Goal: Transaction & Acquisition: Book appointment/travel/reservation

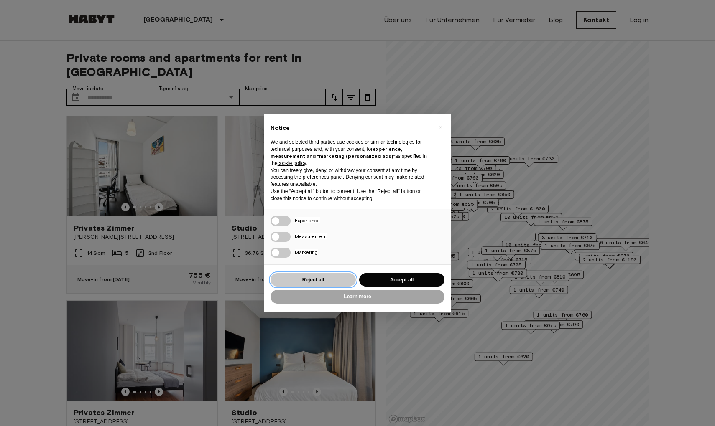
click at [331, 280] on button "Reject all" at bounding box center [312, 280] width 85 height 14
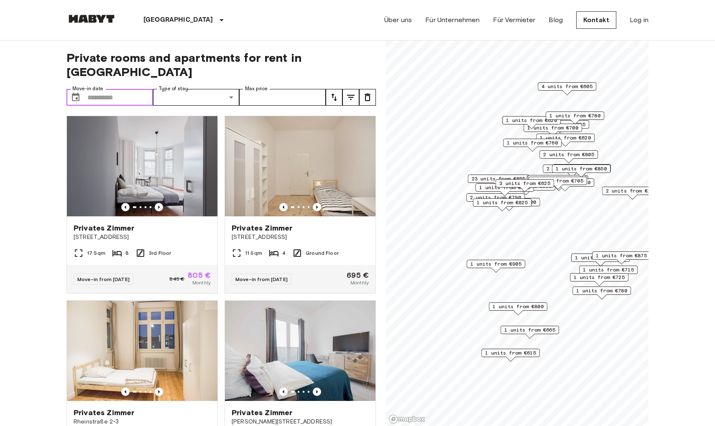
click at [115, 89] on input "Move-in date" at bounding box center [120, 97] width 66 height 17
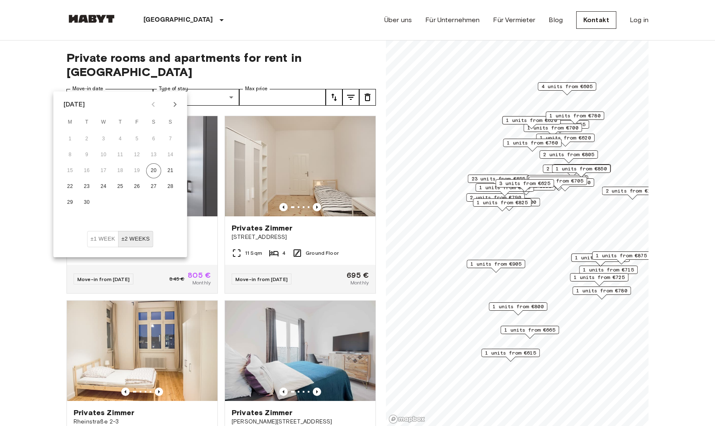
click at [177, 103] on icon "Next month" at bounding box center [175, 104] width 10 height 10
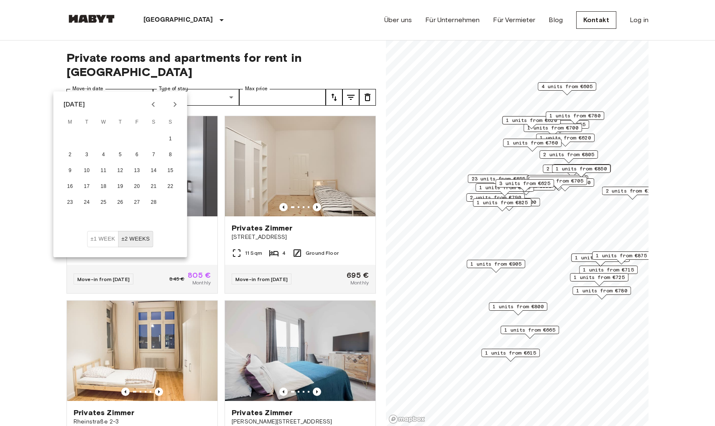
click at [155, 101] on icon "Previous month" at bounding box center [153, 104] width 10 height 10
click at [174, 105] on icon "Next month" at bounding box center [175, 104] width 10 height 10
click at [151, 107] on icon "Previous month" at bounding box center [153, 104] width 10 height 10
click at [135, 203] on button "30" at bounding box center [137, 202] width 15 height 15
type input "**********"
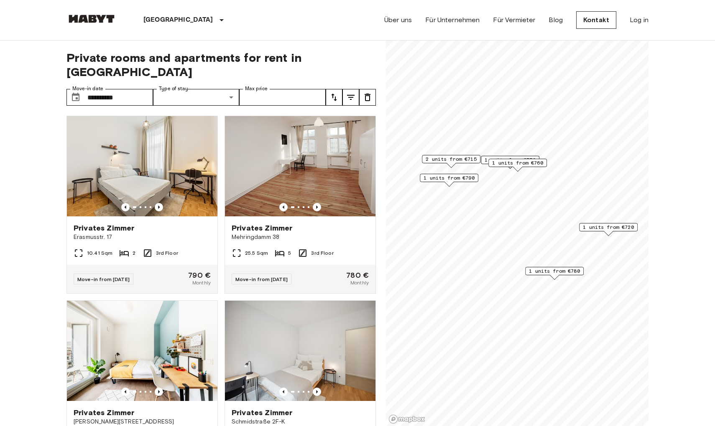
click at [611, 228] on span "1 units from €720" at bounding box center [608, 228] width 51 height 8
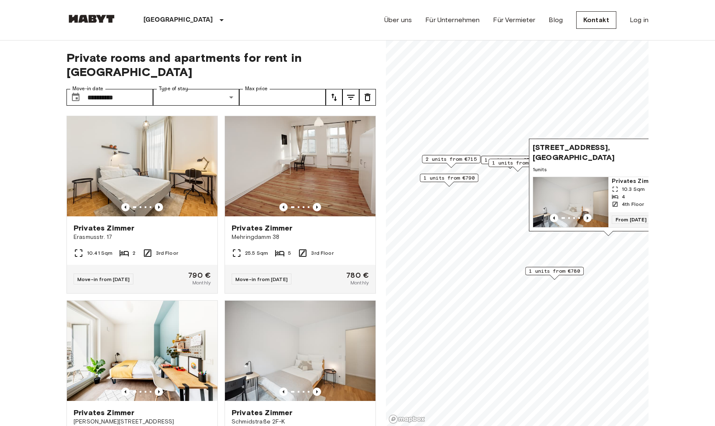
click at [565, 272] on span "1 units from €780" at bounding box center [554, 271] width 51 height 8
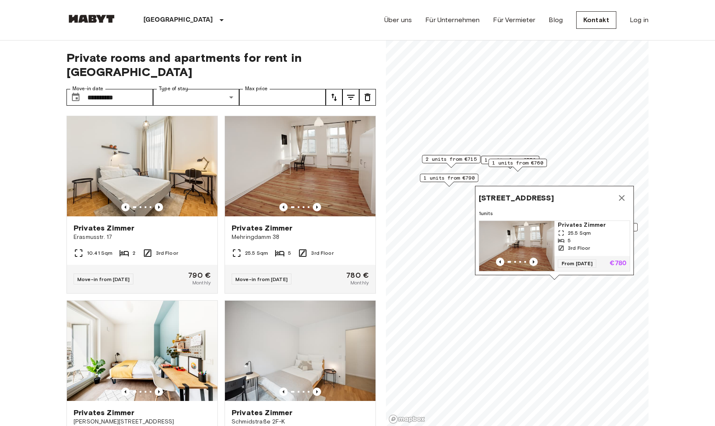
click at [621, 190] on button "Map marker" at bounding box center [621, 198] width 17 height 17
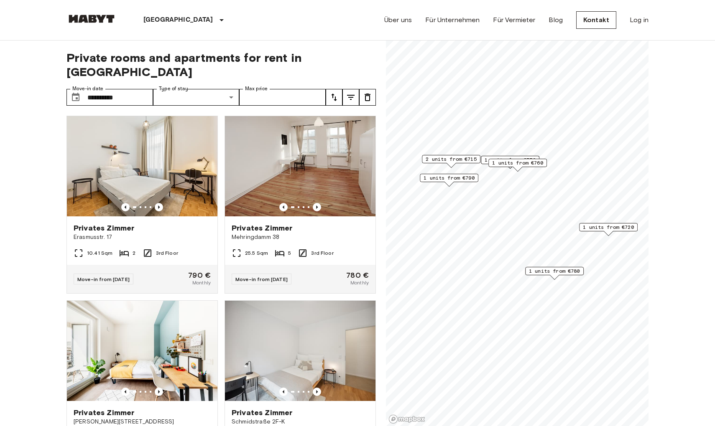
click at [527, 163] on span "1 units from €760" at bounding box center [517, 163] width 51 height 8
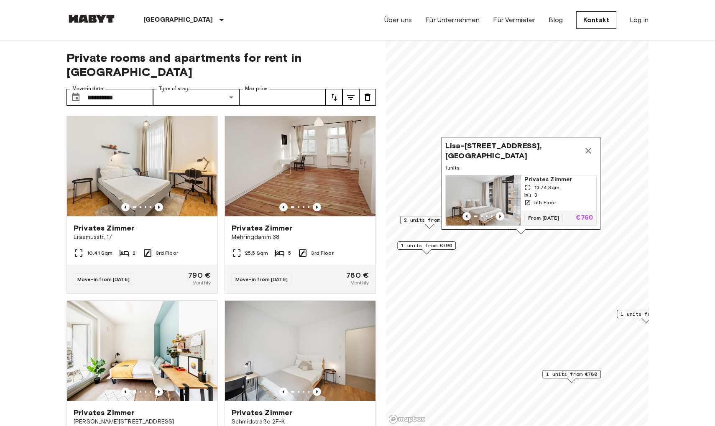
click at [587, 149] on icon "Map marker" at bounding box center [588, 151] width 10 height 10
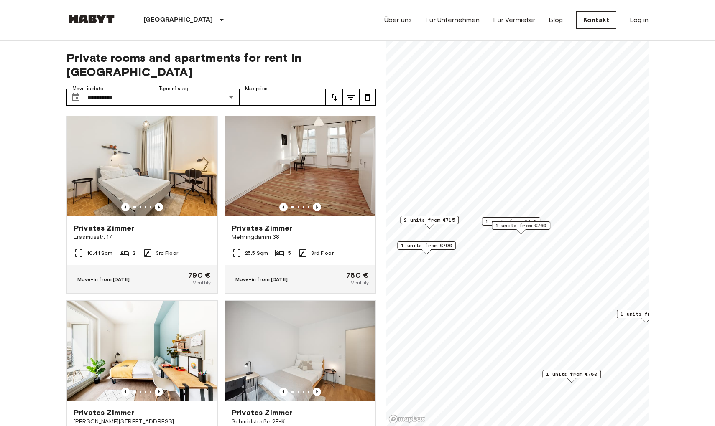
click at [506, 219] on span "1 units from €750" at bounding box center [510, 222] width 51 height 8
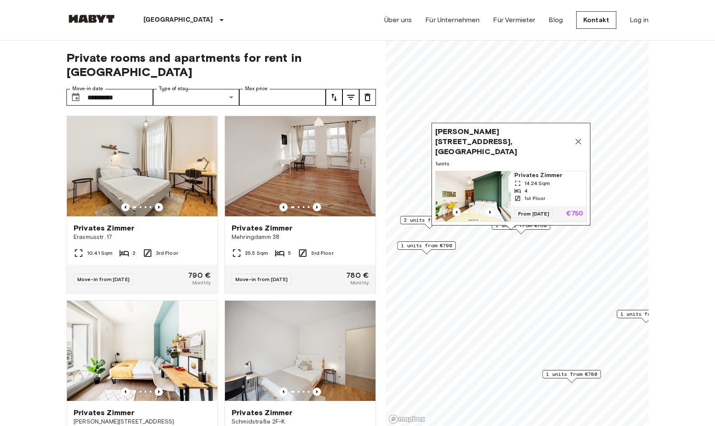
click at [520, 228] on div "[PERSON_NAME][STREET_ADDRESS], [GEOGRAPHIC_DATA] 1 units Privates [PERSON_NAME]…" at bounding box center [510, 176] width 159 height 107
click at [419, 244] on span "1 units from €790" at bounding box center [426, 246] width 51 height 8
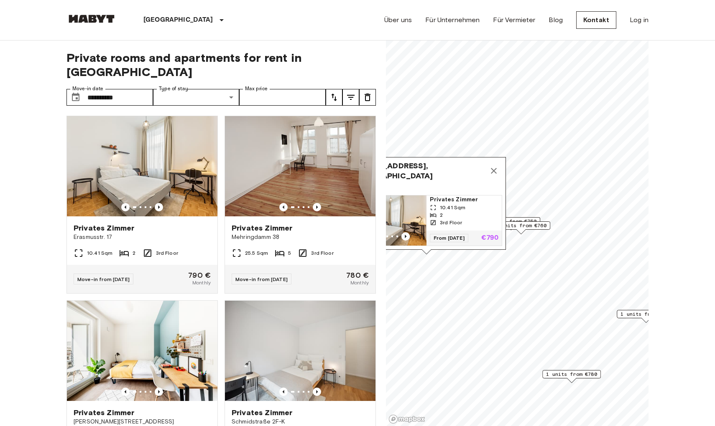
click at [532, 225] on span "1 units from €760" at bounding box center [520, 226] width 51 height 8
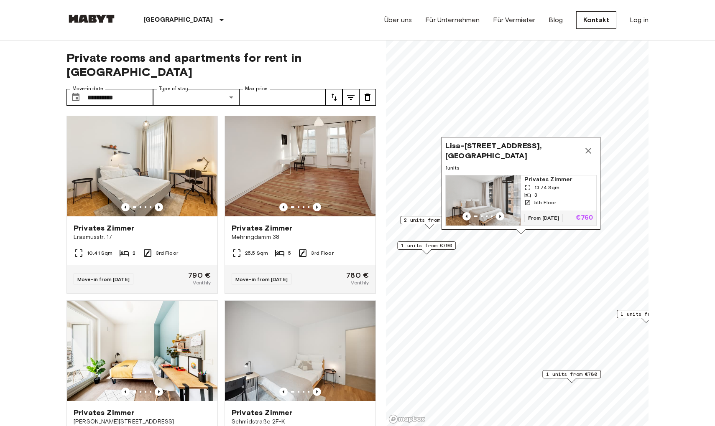
click at [554, 173] on div "Lisa-[STREET_ADDRESS], [GEOGRAPHIC_DATA] 1 units Privates [PERSON_NAME] 13.74 S…" at bounding box center [520, 183] width 159 height 93
click at [554, 178] on span "Privates Zimmer" at bounding box center [558, 180] width 69 height 8
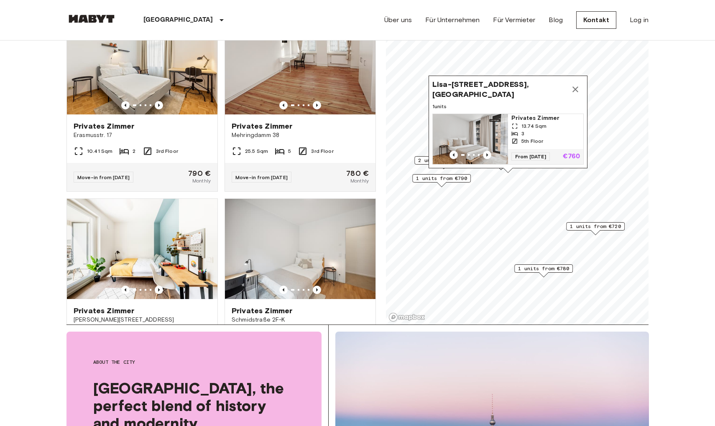
click at [542, 157] on span "From [DATE]" at bounding box center [530, 157] width 38 height 8
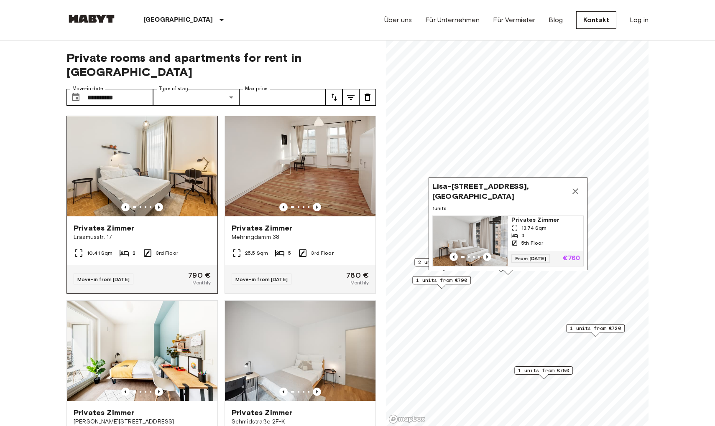
scroll to position [0, 0]
click at [444, 281] on span "1 units from €790" at bounding box center [441, 281] width 51 height 8
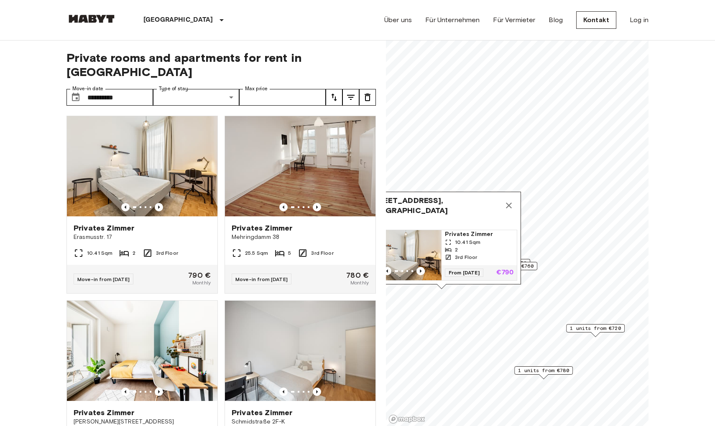
click at [531, 267] on span "1 units from €760" at bounding box center [507, 266] width 51 height 8
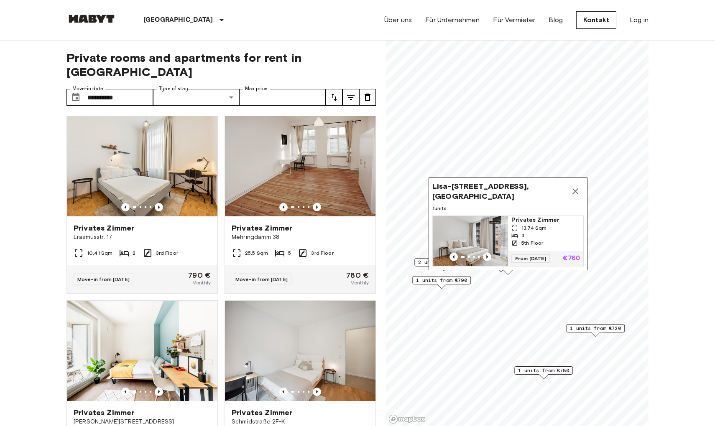
click at [421, 262] on span "2 units from €715" at bounding box center [443, 263] width 51 height 8
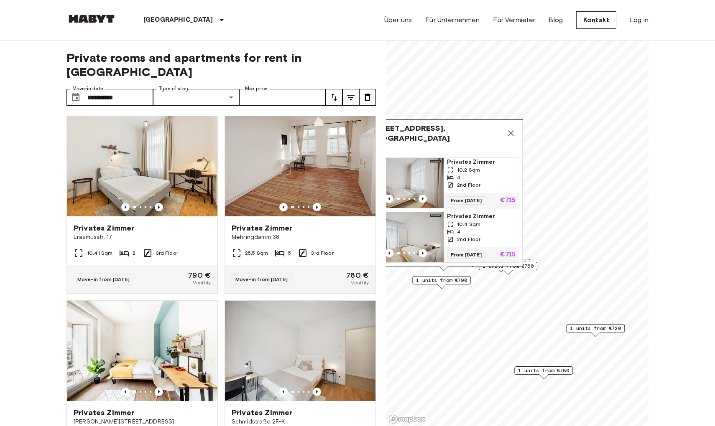
click at [528, 267] on span "1 units from €760" at bounding box center [507, 266] width 51 height 8
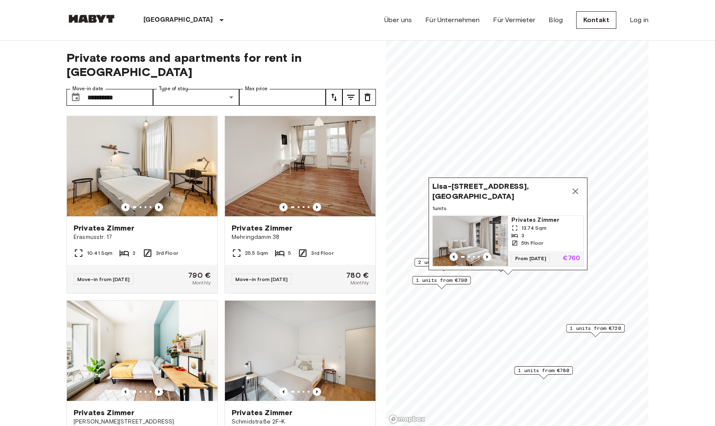
click at [573, 190] on icon "Map marker" at bounding box center [575, 191] width 6 height 6
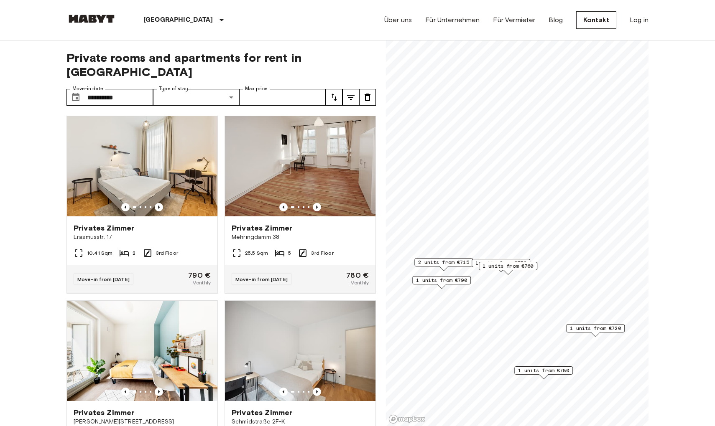
click at [474, 263] on div "1 units from €750" at bounding box center [500, 263] width 59 height 8
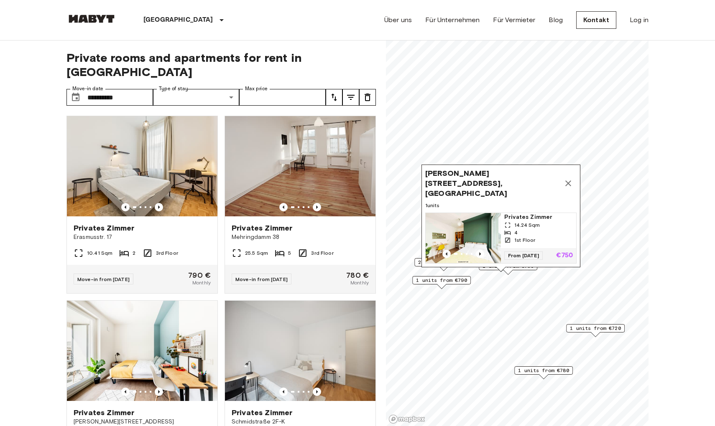
click at [567, 188] on icon "Map marker" at bounding box center [568, 183] width 10 height 10
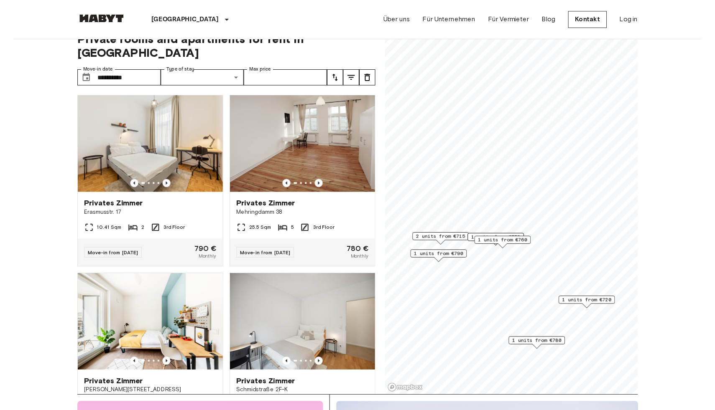
scroll to position [17, 0]
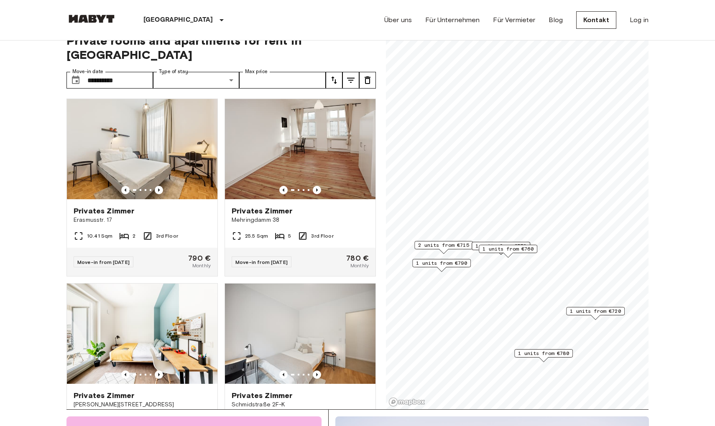
click at [589, 312] on span "1 units from €720" at bounding box center [595, 312] width 51 height 8
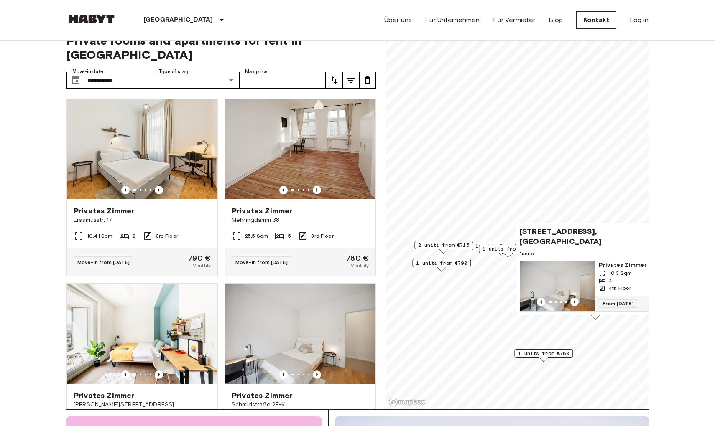
click at [549, 357] on div "1 units from €780" at bounding box center [543, 353] width 59 height 8
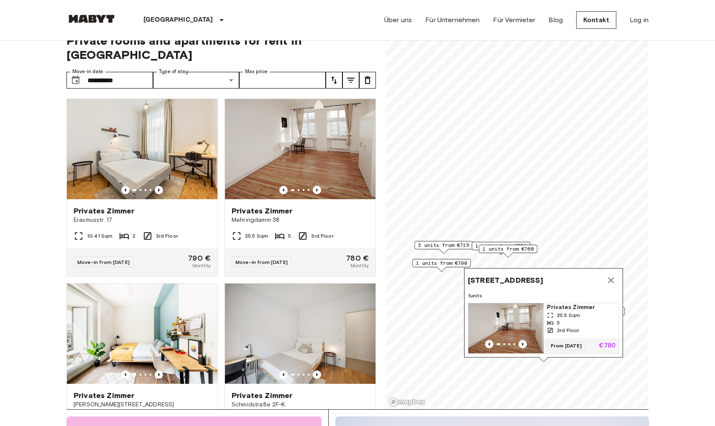
click at [435, 265] on span "1 units from €790" at bounding box center [441, 263] width 51 height 8
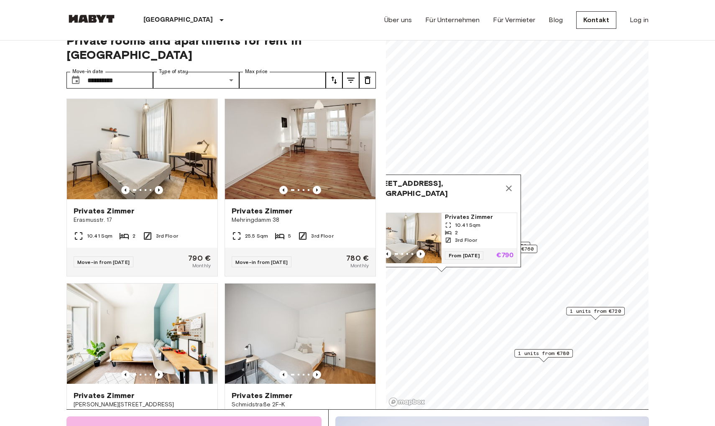
click at [509, 193] on icon "Map marker" at bounding box center [509, 188] width 10 height 10
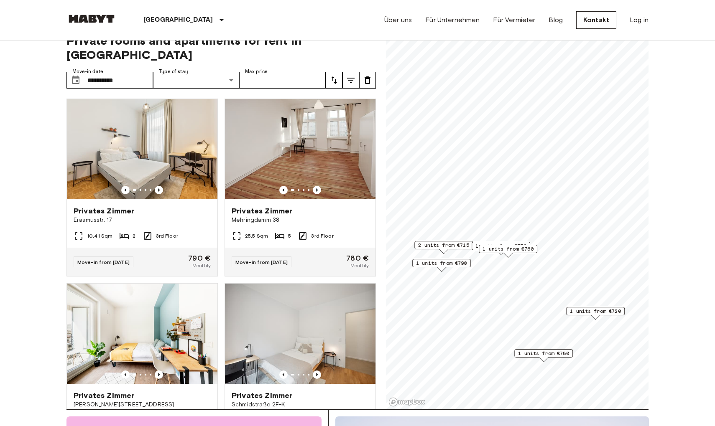
click at [451, 245] on span "2 units from €715" at bounding box center [443, 246] width 51 height 8
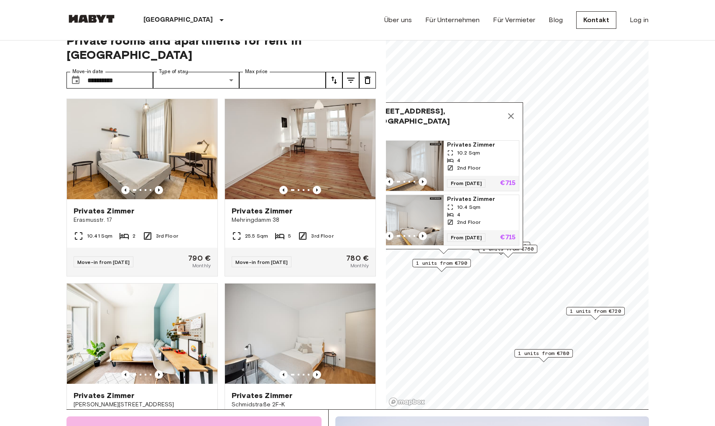
click at [528, 248] on span "1 units from €760" at bounding box center [507, 249] width 51 height 8
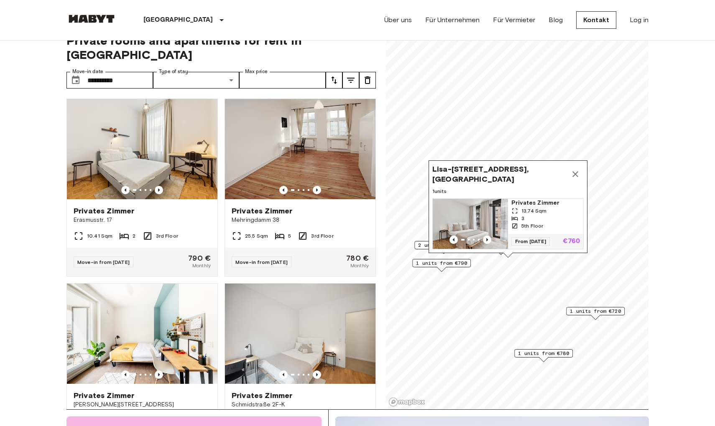
click at [541, 203] on span "Privates Zimmer" at bounding box center [545, 203] width 69 height 8
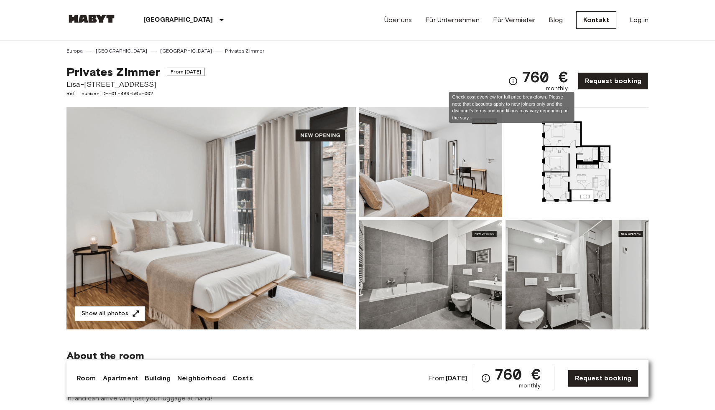
click at [511, 79] on icon "Check cost overview for full price breakdown. Please note that discounts apply …" at bounding box center [513, 81] width 10 height 10
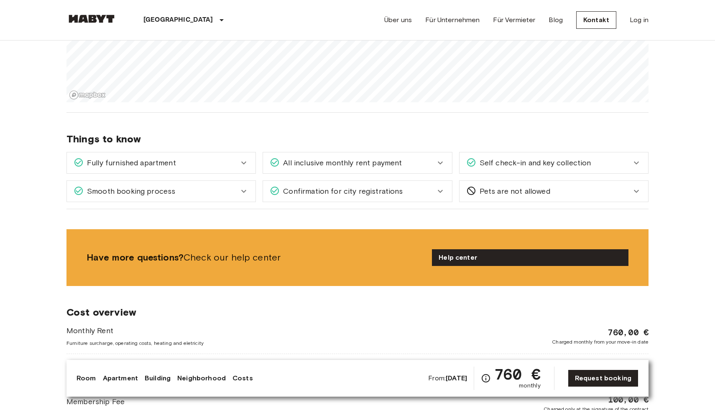
scroll to position [994, 0]
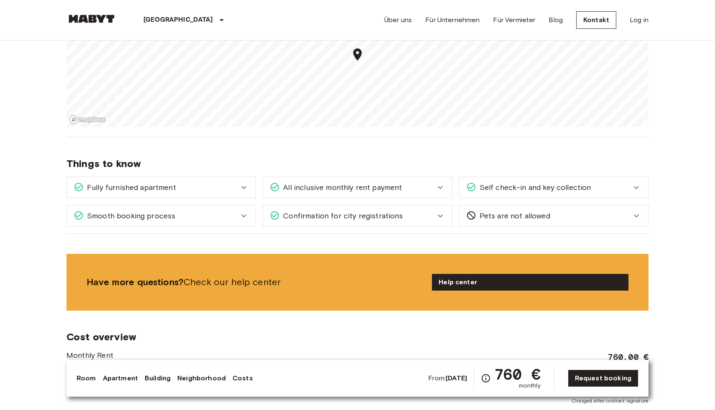
click at [617, 184] on div "Self check-in and key collection" at bounding box center [548, 187] width 165 height 11
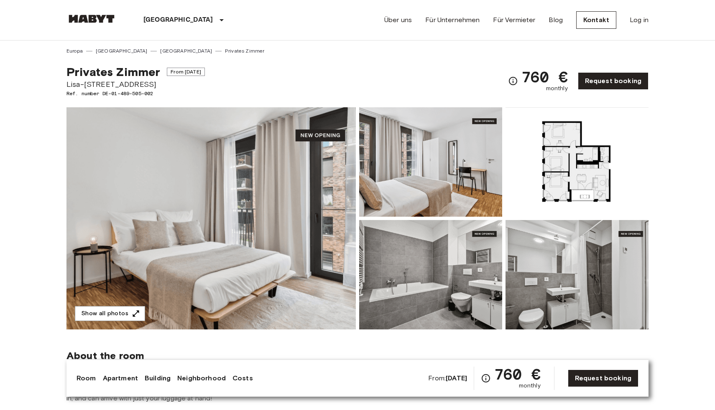
scroll to position [0, 0]
click at [610, 79] on link "Request booking" at bounding box center [612, 81] width 71 height 18
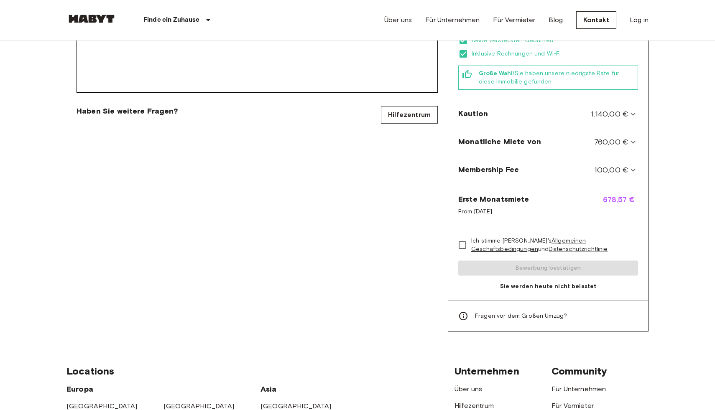
scroll to position [329, 0]
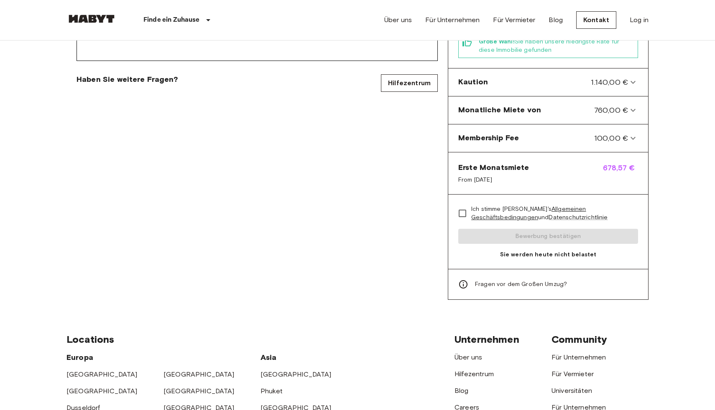
click at [491, 280] on span "Fragen vor dem Großen Umzug?" at bounding box center [521, 284] width 92 height 8
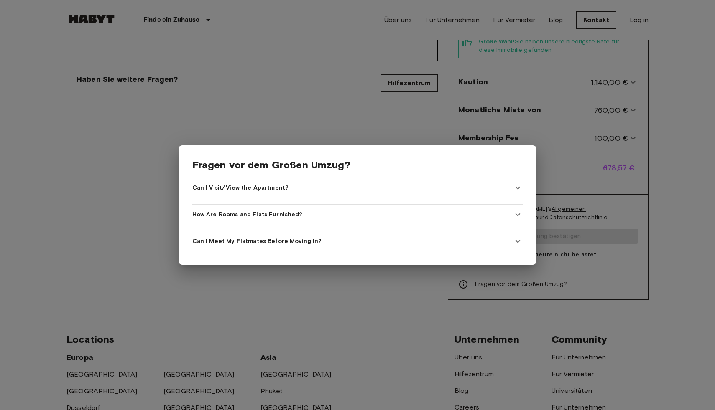
click at [325, 301] on div at bounding box center [357, 205] width 715 height 410
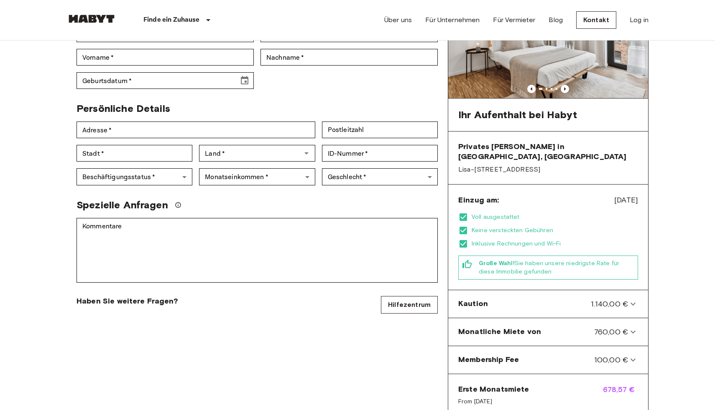
scroll to position [107, 0]
click at [618, 194] on span "Feb 4, 2026" at bounding box center [626, 199] width 24 height 11
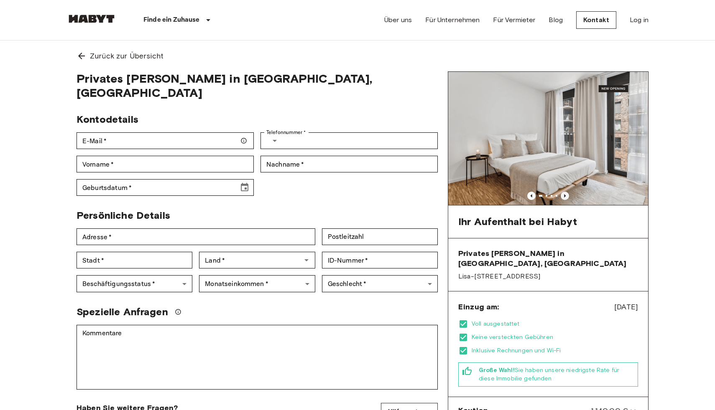
scroll to position [0, 0]
click at [563, 194] on icon "Previous image" at bounding box center [564, 196] width 8 height 8
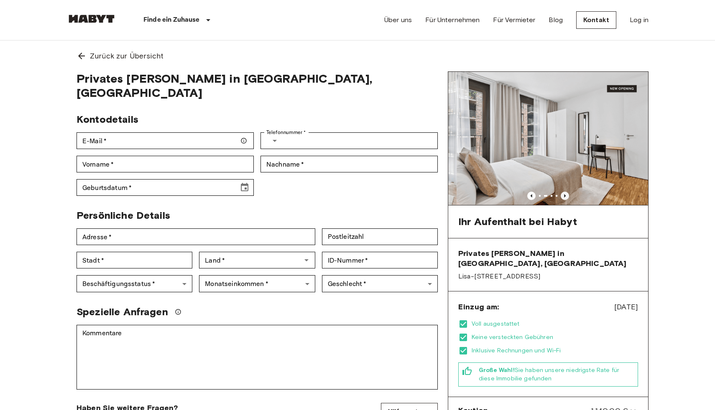
click at [563, 194] on icon "Previous image" at bounding box center [564, 196] width 8 height 8
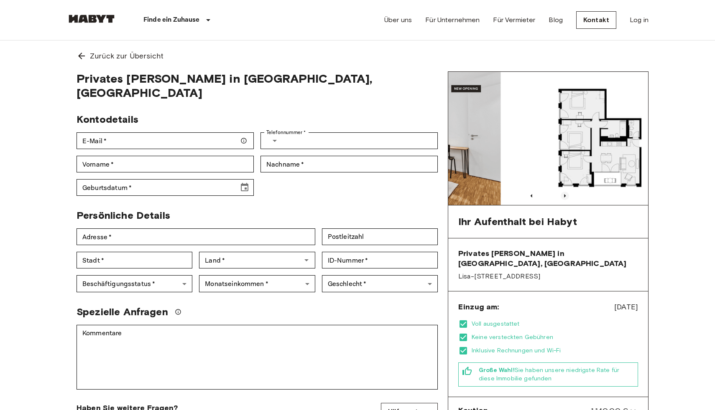
click at [563, 194] on icon "Previous image" at bounding box center [564, 196] width 8 height 8
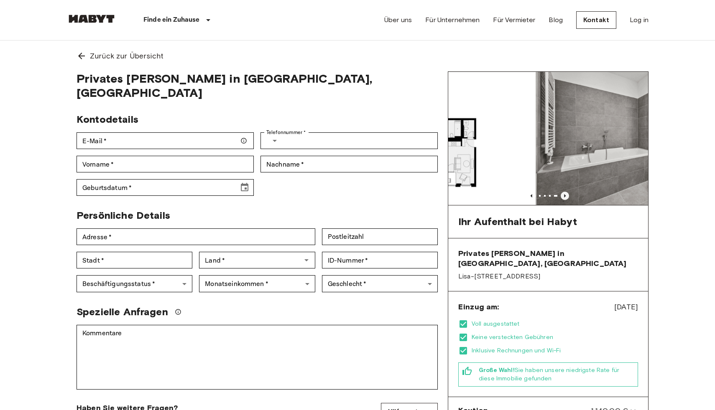
click at [563, 194] on icon "Previous image" at bounding box center [564, 196] width 8 height 8
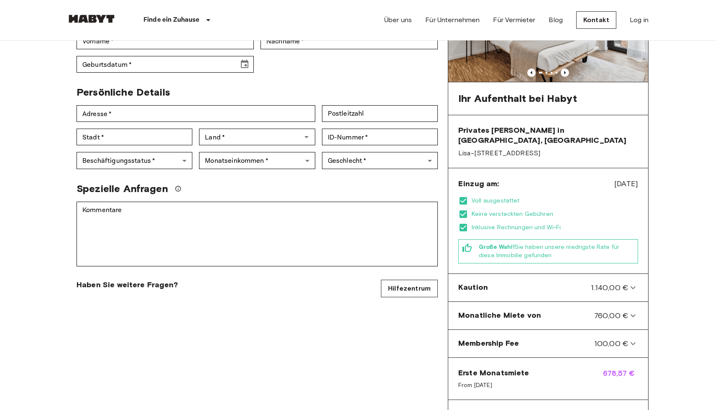
scroll to position [136, 0]
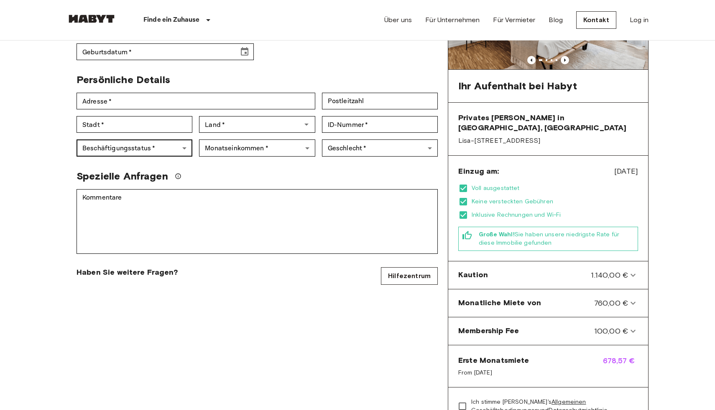
click at [176, 135] on body "Finde ein Zuhause Europa Amsterdam Berlin Brüssel Köln Dusseldorf Frankfurt Gra…" at bounding box center [357, 372] width 715 height 1016
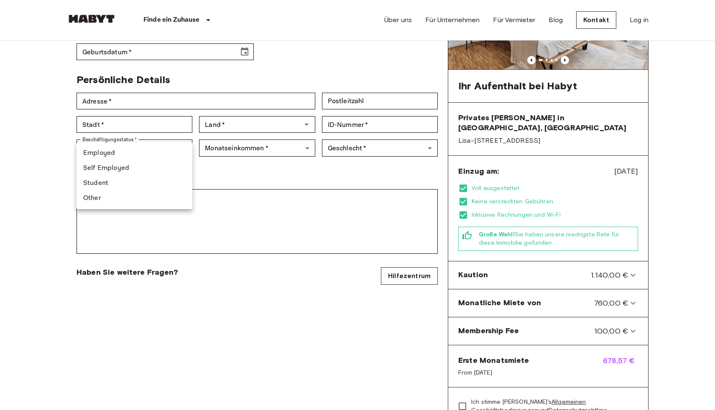
click at [259, 162] on div at bounding box center [357, 205] width 715 height 410
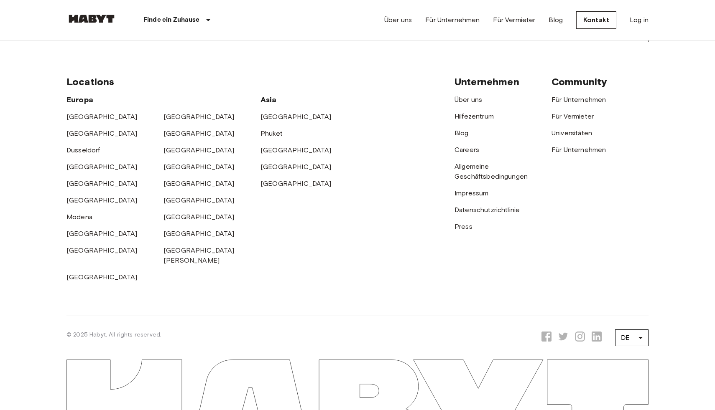
scroll to position [586, 0]
click at [478, 113] on link "Hilfezentrum" at bounding box center [473, 117] width 39 height 8
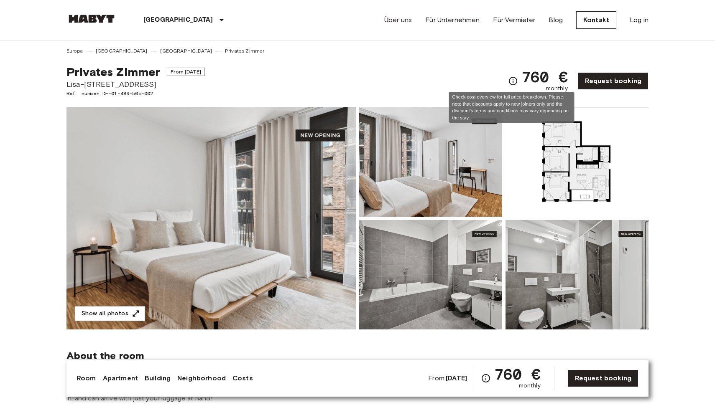
click at [509, 79] on icon "Check cost overview for full price breakdown. Please note that discounts apply …" at bounding box center [513, 81] width 8 height 8
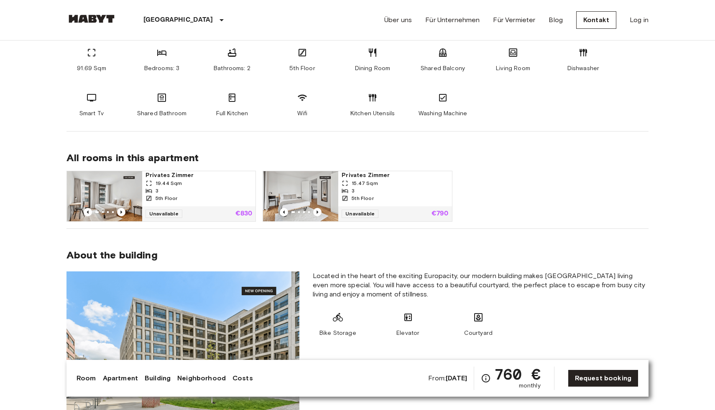
scroll to position [277, 0]
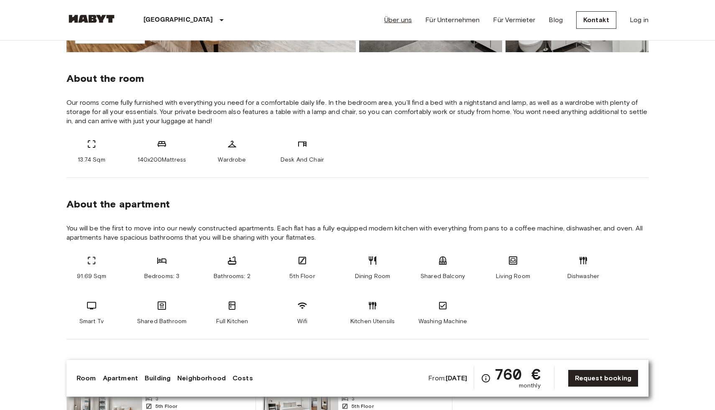
click at [402, 20] on link "Über uns" at bounding box center [398, 20] width 28 height 10
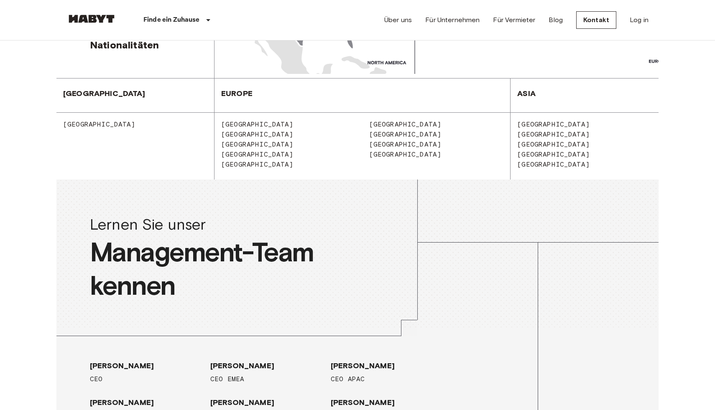
scroll to position [834, 0]
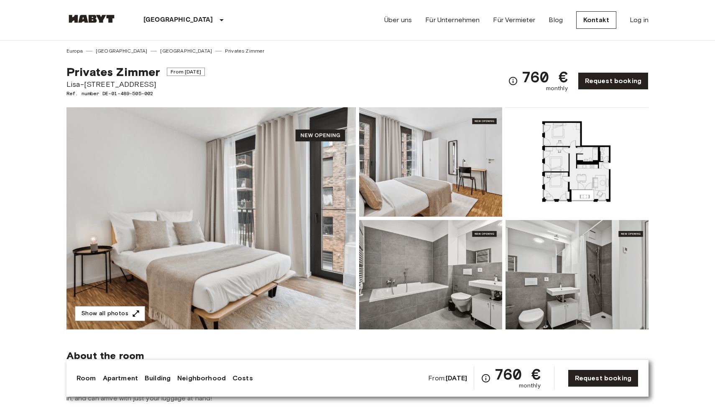
click at [505, 313] on img at bounding box center [576, 274] width 143 height 109
